Goal: Transaction & Acquisition: Purchase product/service

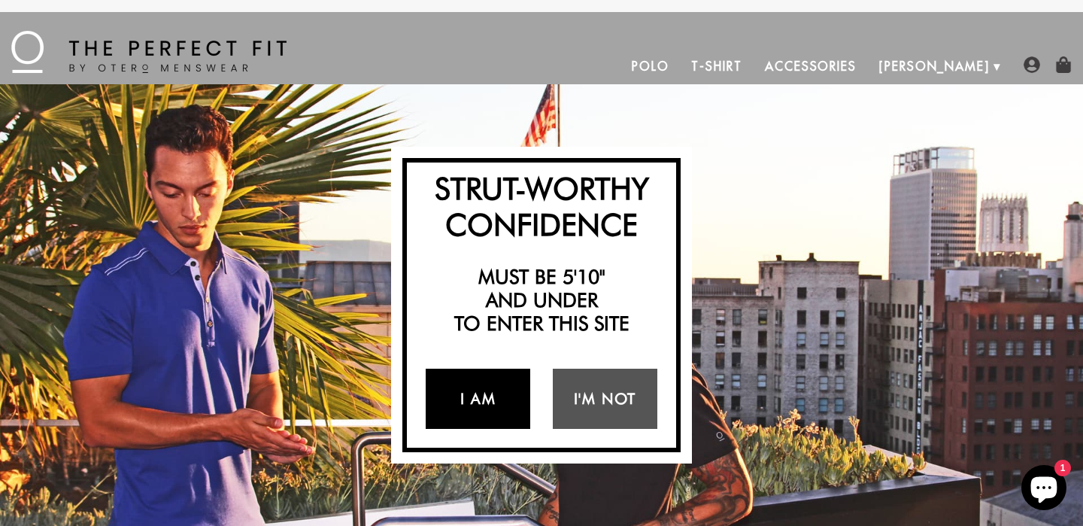
click at [466, 398] on link "I Am" at bounding box center [478, 398] width 105 height 60
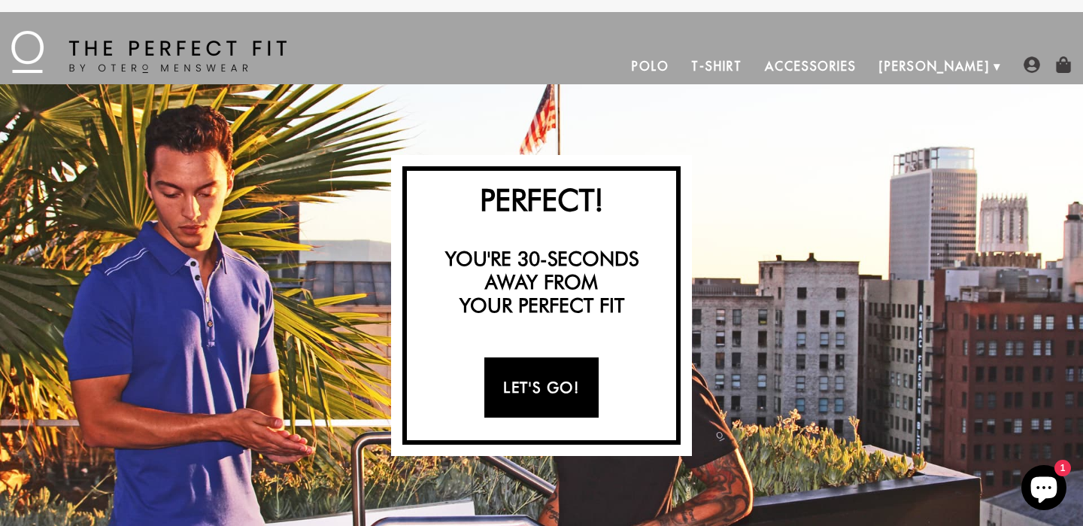
click at [539, 395] on link "Let's Go!" at bounding box center [541, 387] width 114 height 60
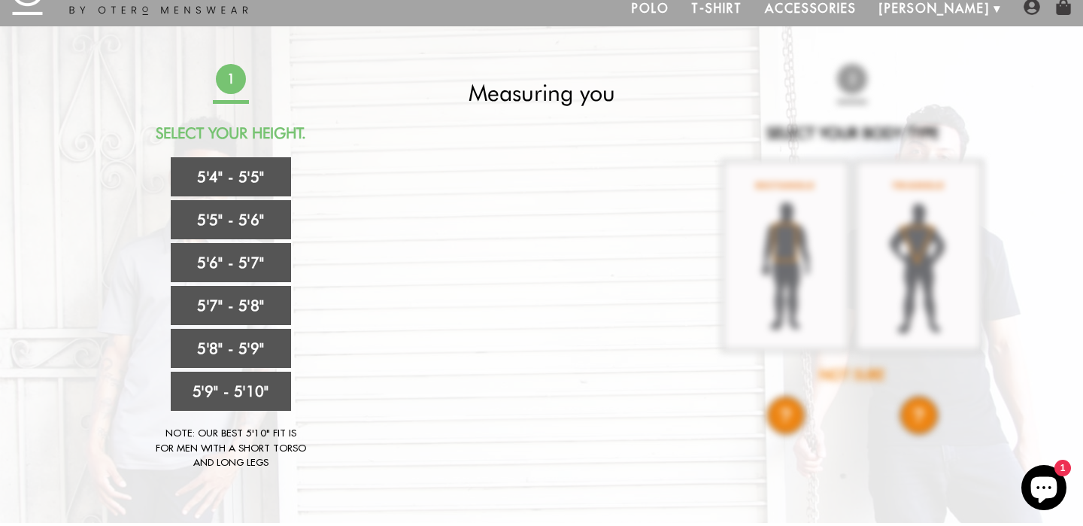
scroll to position [62, 0]
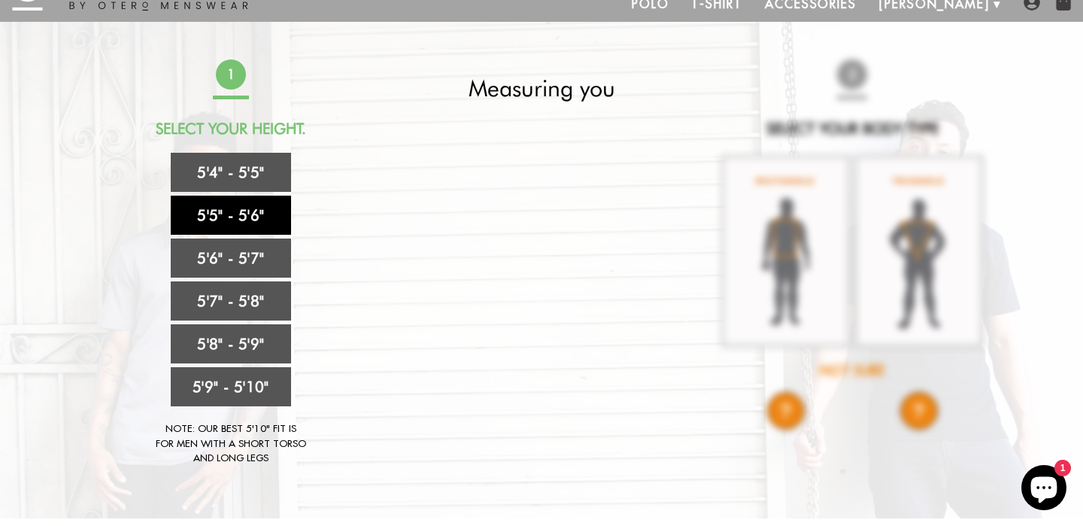
click at [256, 217] on link "5'5" - 5'6"" at bounding box center [231, 214] width 120 height 39
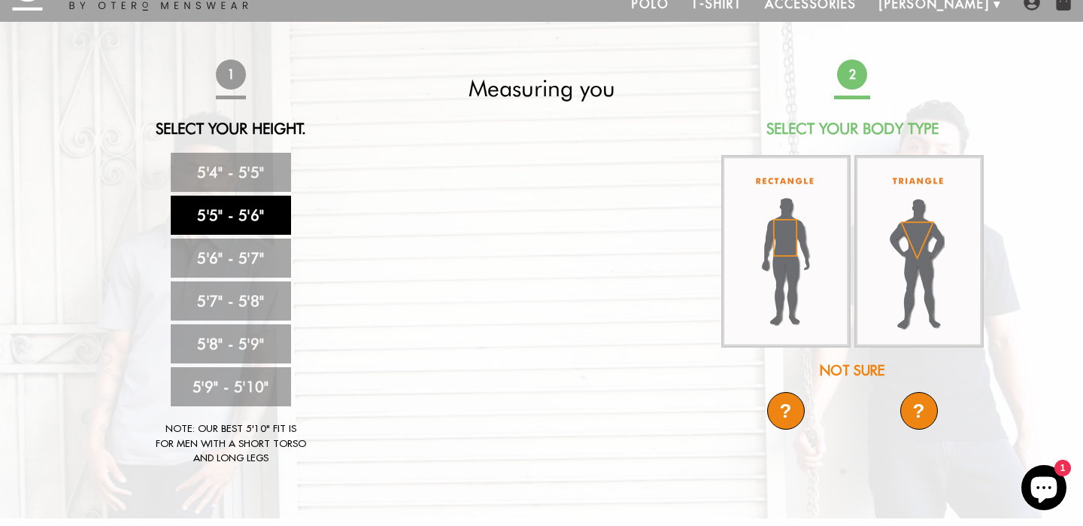
click at [793, 406] on div "?" at bounding box center [786, 411] width 38 height 38
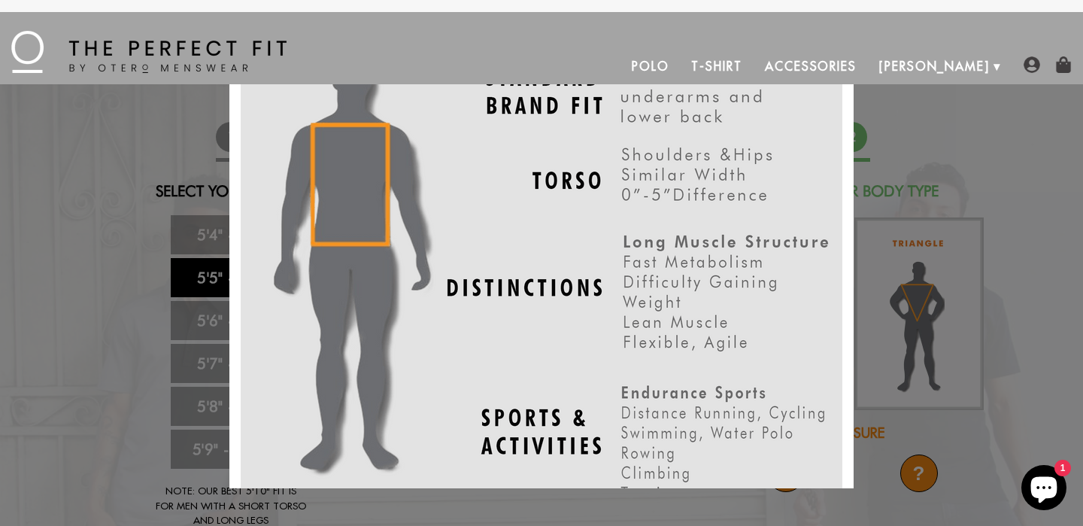
scroll to position [88, 0]
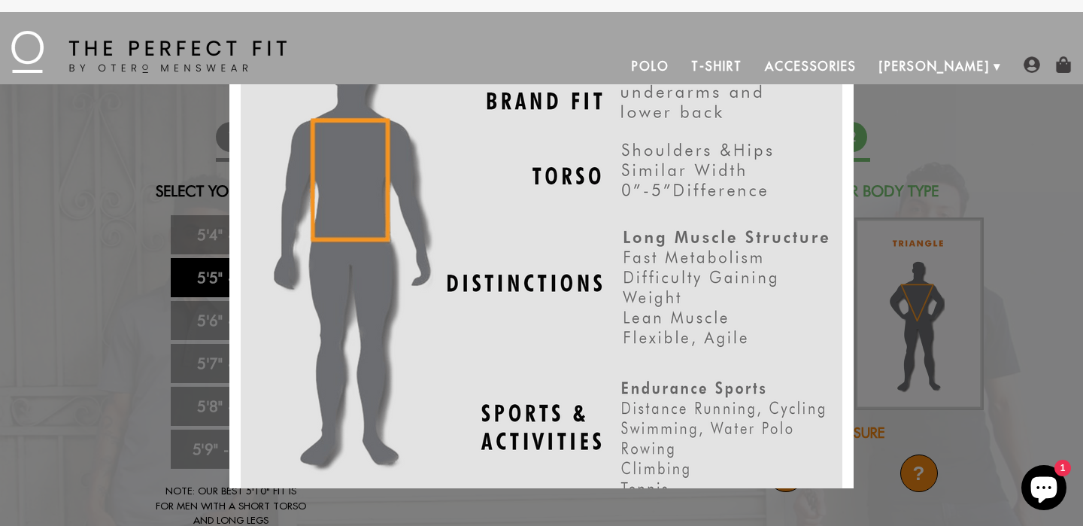
click at [1020, 297] on div "X" at bounding box center [541, 263] width 1083 height 526
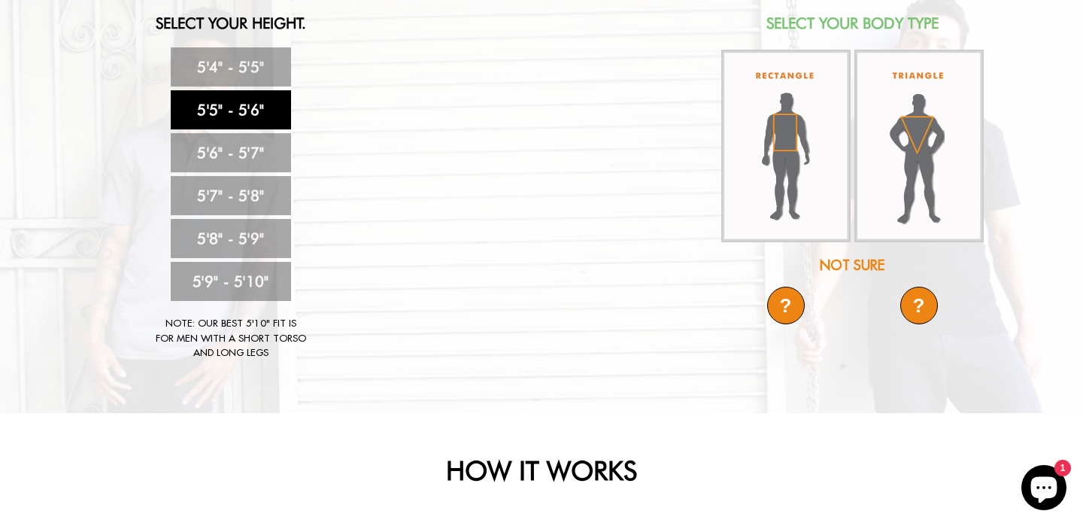
scroll to position [0, 0]
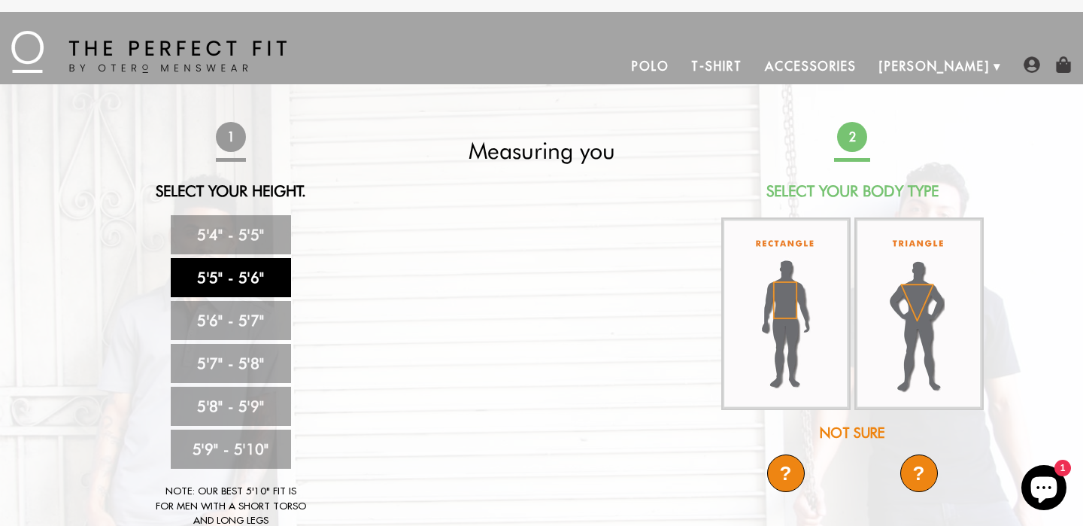
click at [680, 65] on link "Polo" at bounding box center [650, 66] width 60 height 36
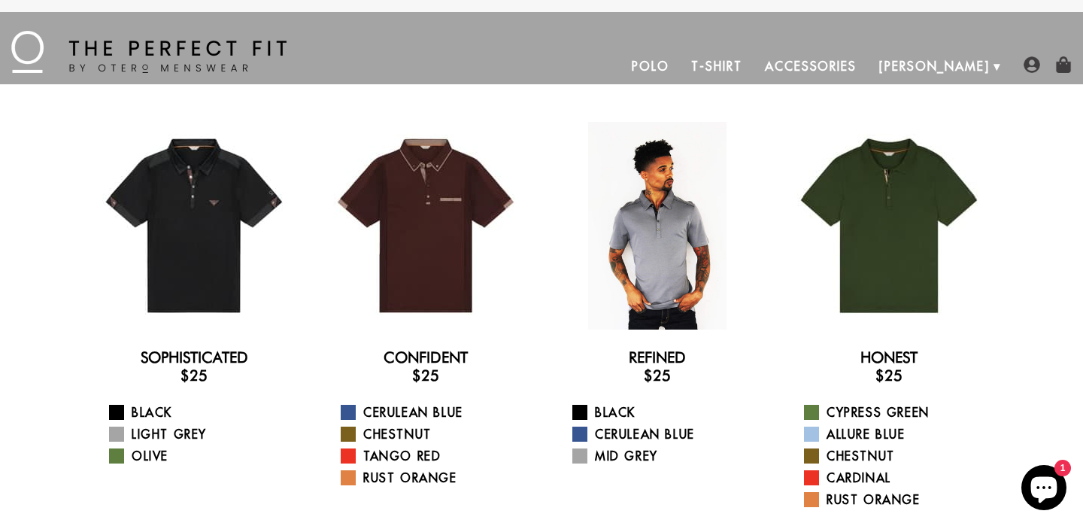
scroll to position [331, 0]
